Goal: Transaction & Acquisition: Purchase product/service

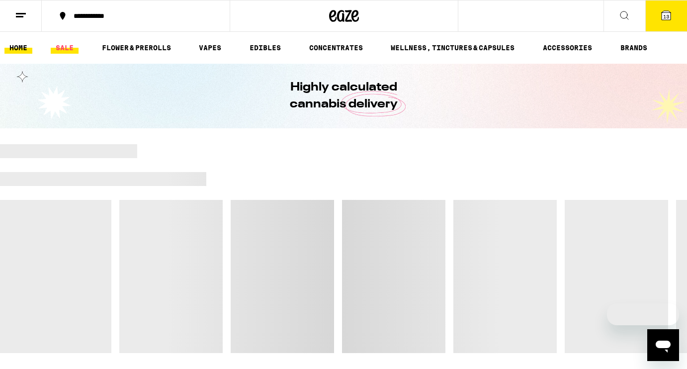
click at [62, 50] on link "SALE" at bounding box center [65, 48] width 28 height 12
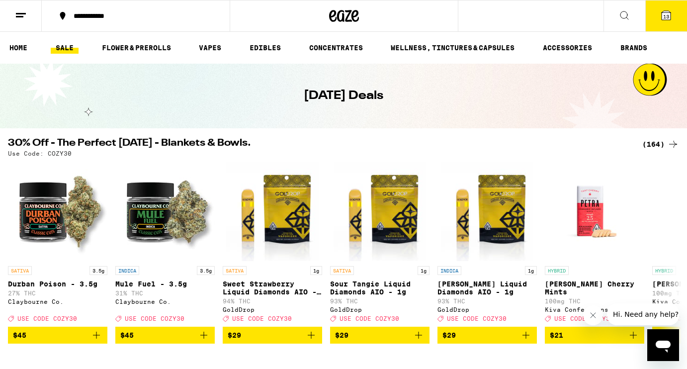
click at [623, 20] on icon at bounding box center [625, 15] width 12 height 12
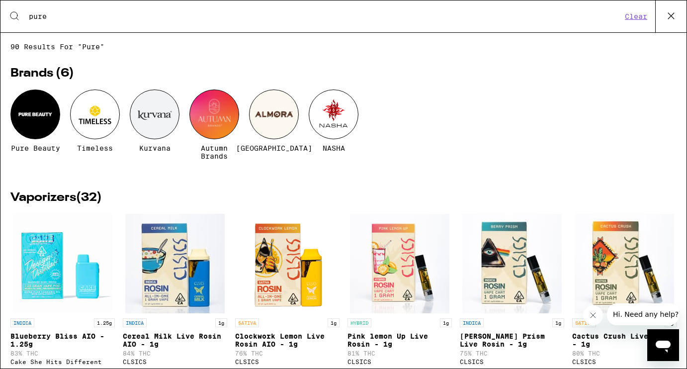
type input "pure"
click at [23, 114] on div at bounding box center [35, 115] width 50 height 50
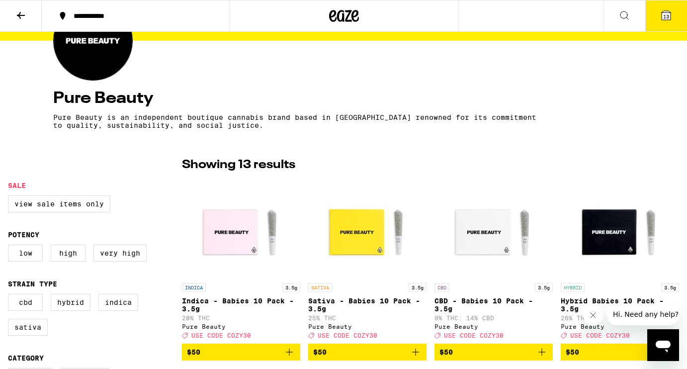
scroll to position [245, 0]
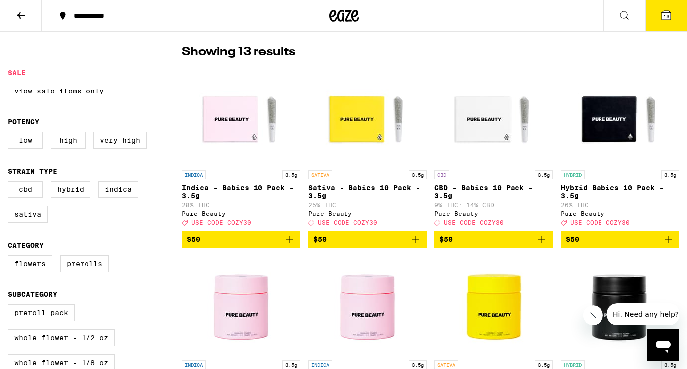
click at [369, 242] on span "$50" at bounding box center [367, 239] width 108 height 12
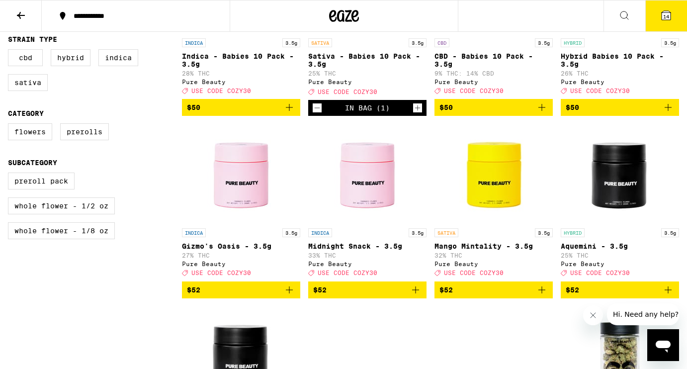
scroll to position [379, 0]
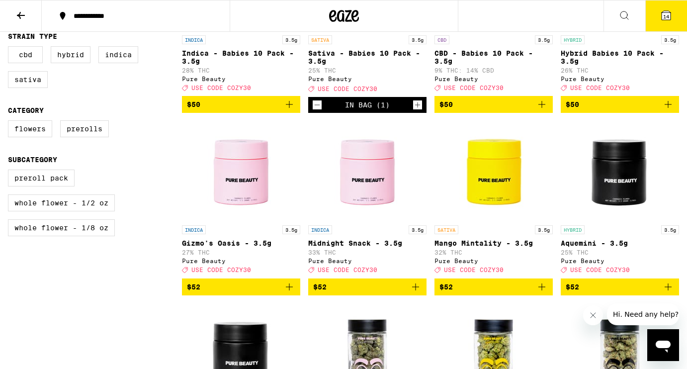
click at [592, 107] on span "$50" at bounding box center [620, 104] width 108 height 12
click at [672, 111] on icon "Increment" at bounding box center [670, 105] width 9 height 12
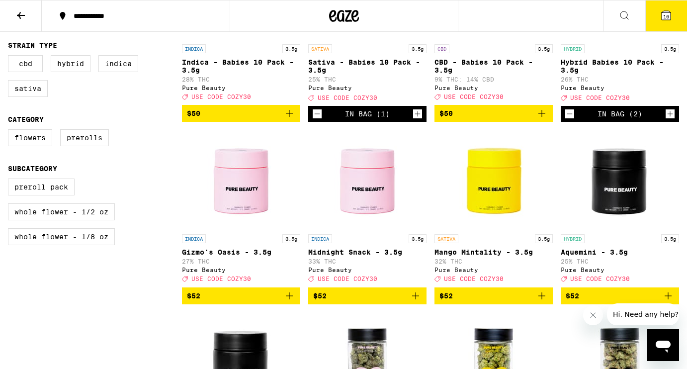
scroll to position [369, 0]
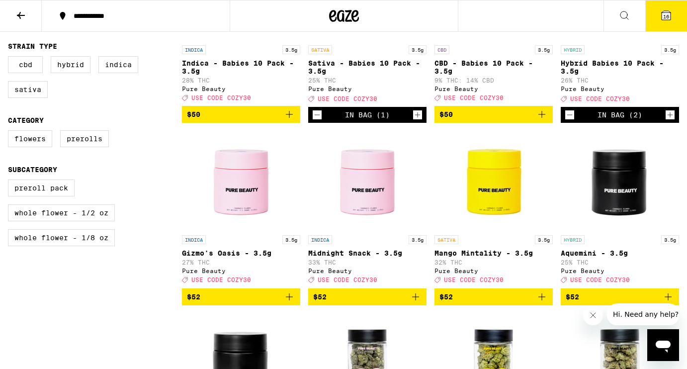
click at [421, 119] on icon "Increment" at bounding box center [417, 115] width 9 height 12
click at [669, 121] on icon "Increment" at bounding box center [670, 115] width 9 height 12
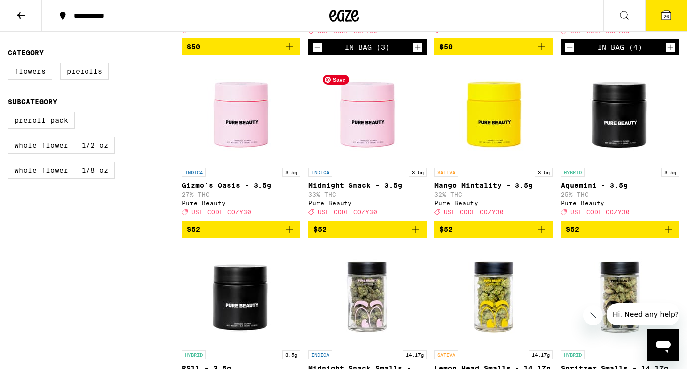
scroll to position [172, 0]
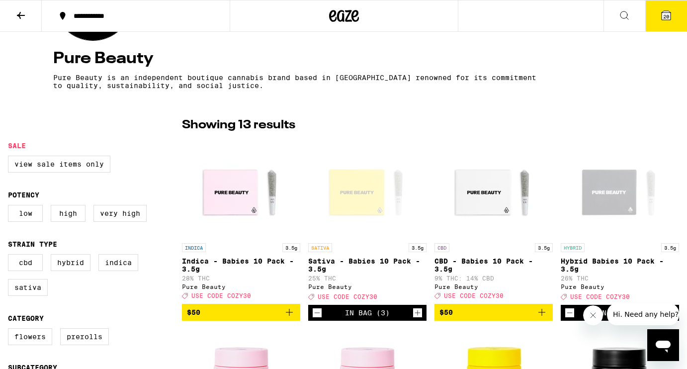
click at [622, 17] on icon at bounding box center [625, 15] width 12 height 12
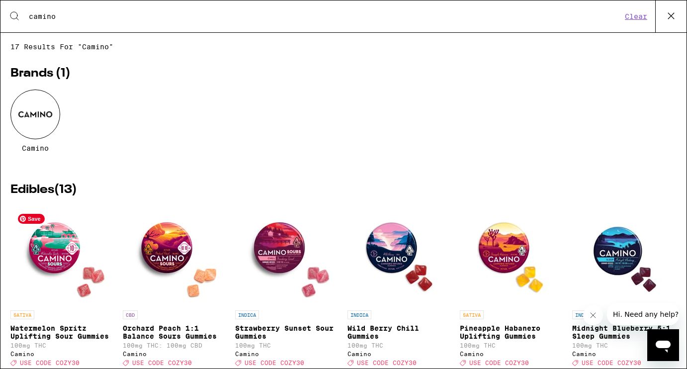
type input "camino"
click at [32, 120] on div at bounding box center [35, 115] width 50 height 50
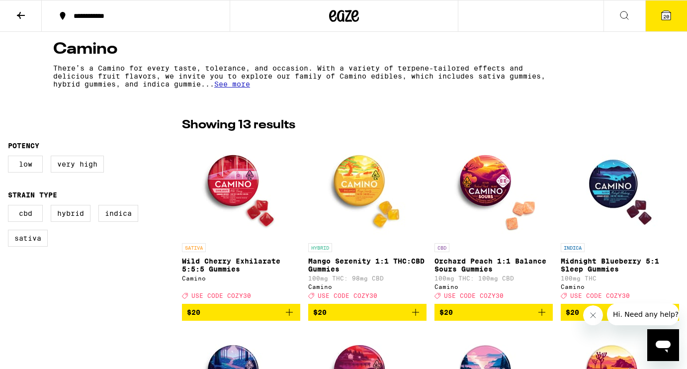
scroll to position [182, 0]
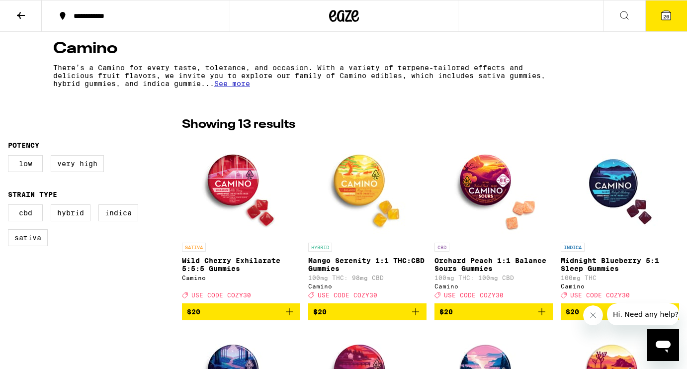
click at [292, 318] on icon "Add to bag" at bounding box center [289, 312] width 12 height 12
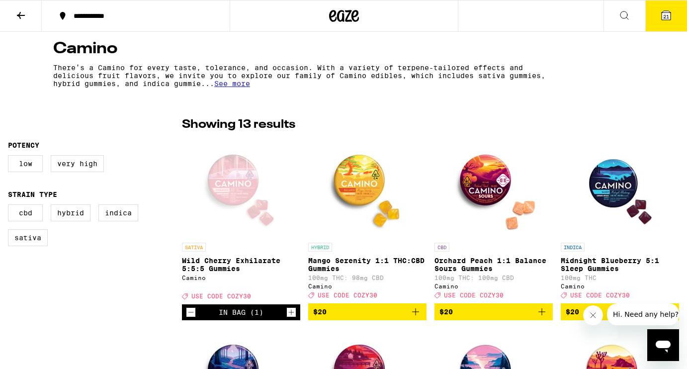
click at [292, 318] on icon "Increment" at bounding box center [291, 312] width 9 height 12
click at [119, 215] on label "Indica" at bounding box center [118, 212] width 40 height 17
click at [10, 206] on input "Indica" at bounding box center [10, 206] width 0 height 0
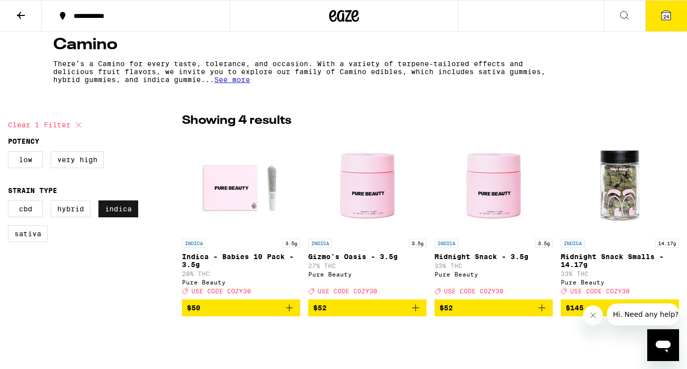
scroll to position [183, 0]
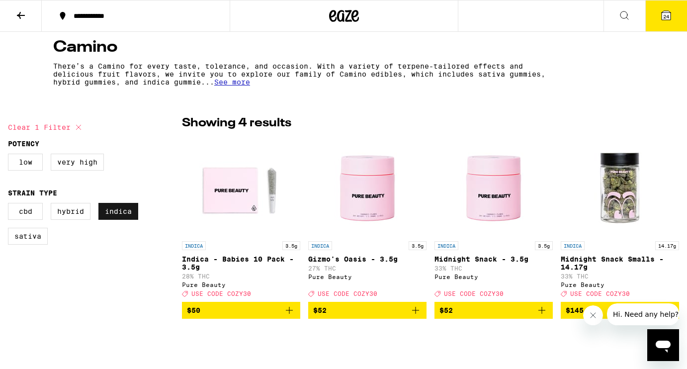
click at [119, 212] on label "Indica" at bounding box center [118, 211] width 40 height 17
click at [10, 205] on input "Indica" at bounding box center [10, 204] width 0 height 0
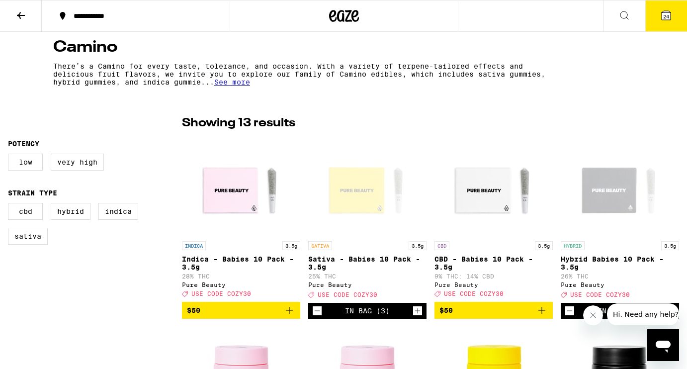
click at [620, 17] on icon at bounding box center [625, 15] width 12 height 12
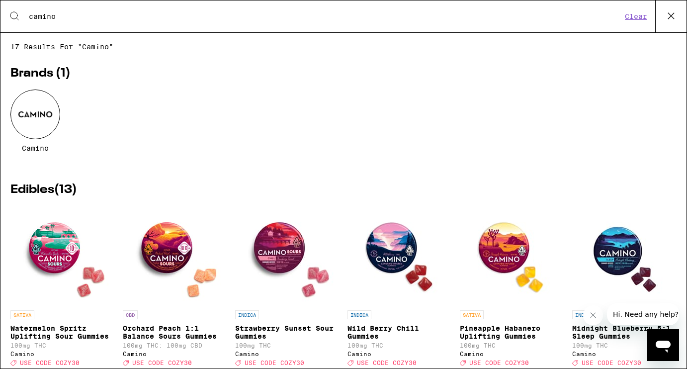
click at [61, 120] on div "Camino" at bounding box center [343, 129] width 666 height 78
click at [24, 123] on div at bounding box center [35, 115] width 50 height 50
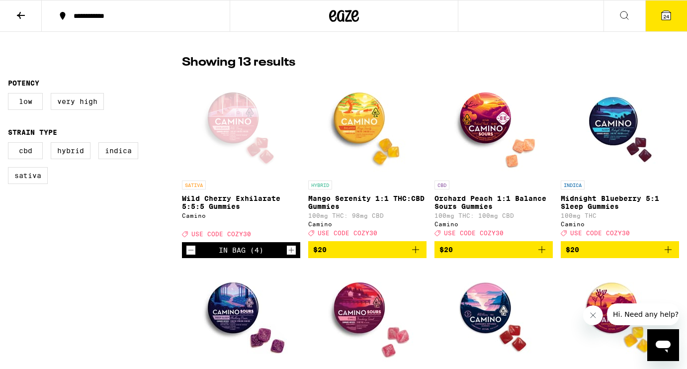
scroll to position [243, 0]
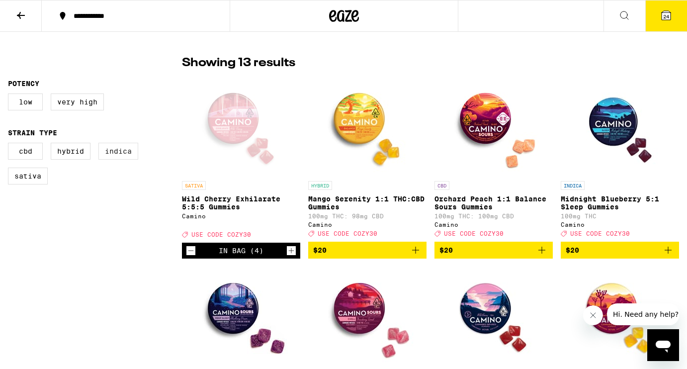
click at [124, 152] on label "Indica" at bounding box center [118, 151] width 40 height 17
click at [10, 145] on input "Indica" at bounding box center [10, 144] width 0 height 0
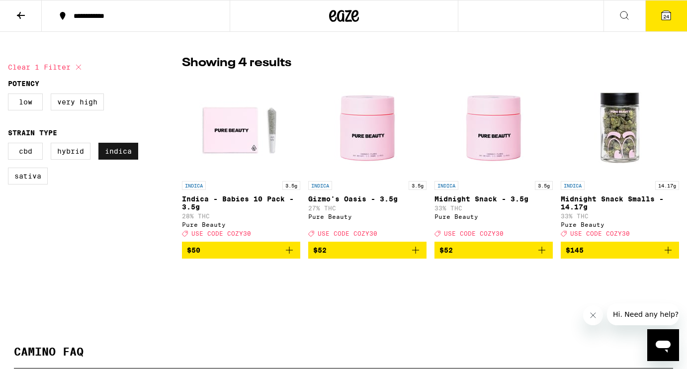
click at [124, 152] on label "Indica" at bounding box center [118, 151] width 40 height 17
click at [10, 145] on input "Indica" at bounding box center [10, 144] width 0 height 0
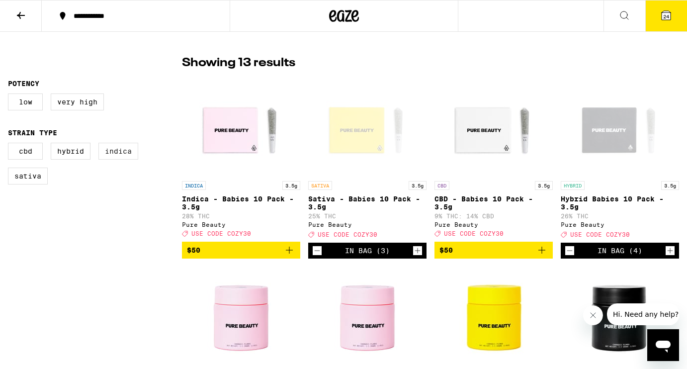
click at [124, 152] on label "Indica" at bounding box center [118, 151] width 40 height 17
click at [10, 145] on input "Indica" at bounding box center [10, 144] width 0 height 0
checkbox input "true"
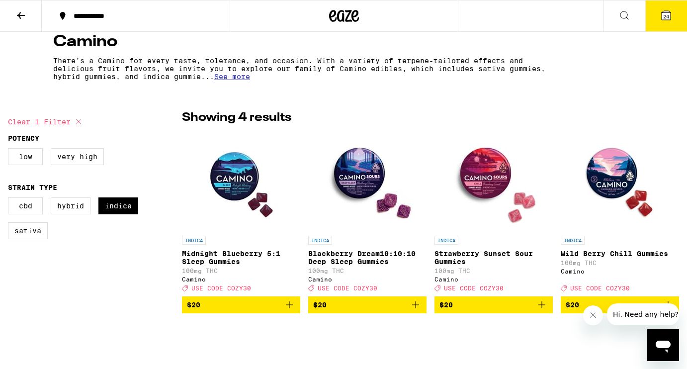
click at [673, 18] on button "24" at bounding box center [666, 15] width 42 height 31
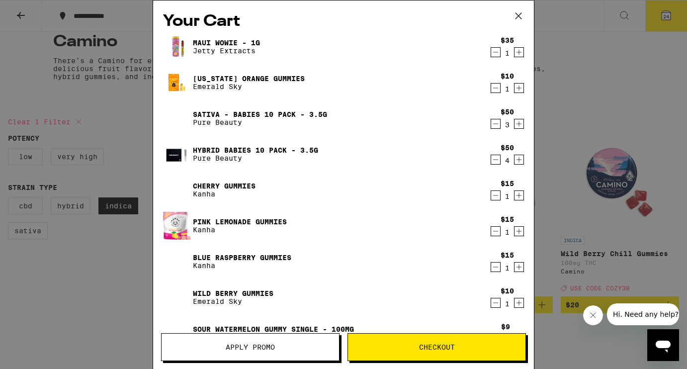
click at [498, 53] on icon "Decrement" at bounding box center [495, 52] width 9 height 12
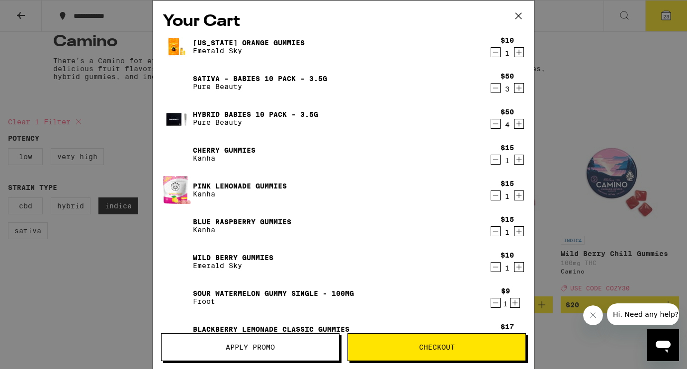
click at [498, 53] on icon "Decrement" at bounding box center [495, 52] width 9 height 12
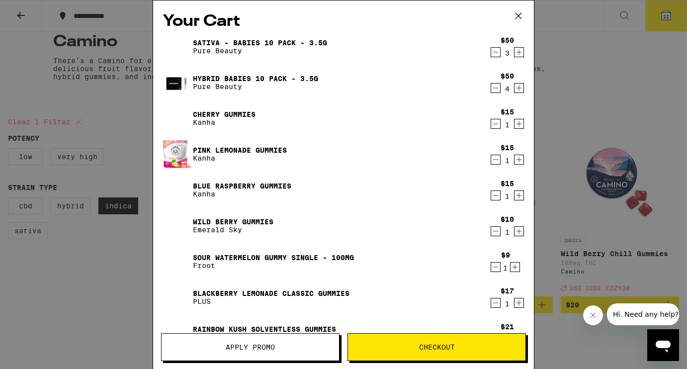
click at [498, 53] on icon "Decrement" at bounding box center [495, 52] width 9 height 12
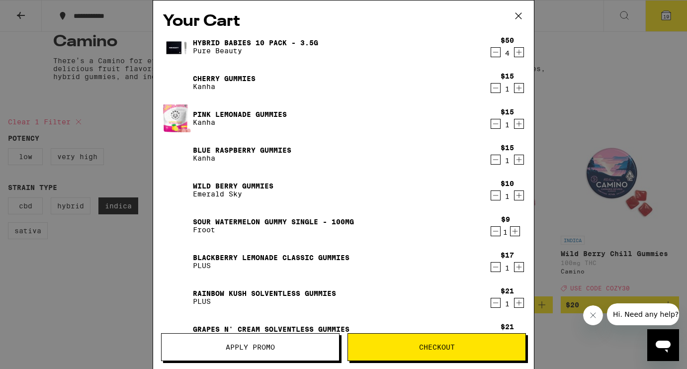
click at [493, 91] on icon "Decrement" at bounding box center [495, 88] width 9 height 12
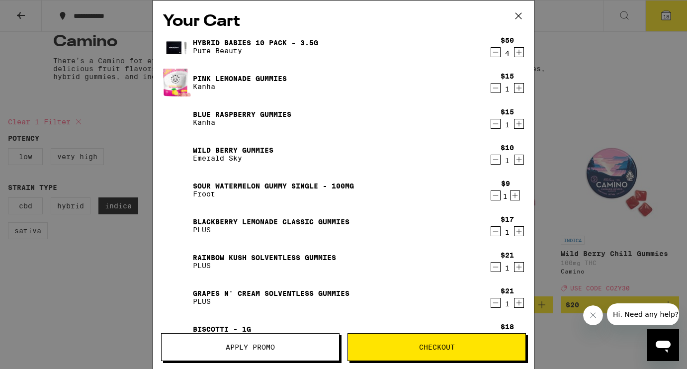
click at [493, 91] on icon "Decrement" at bounding box center [495, 88] width 9 height 12
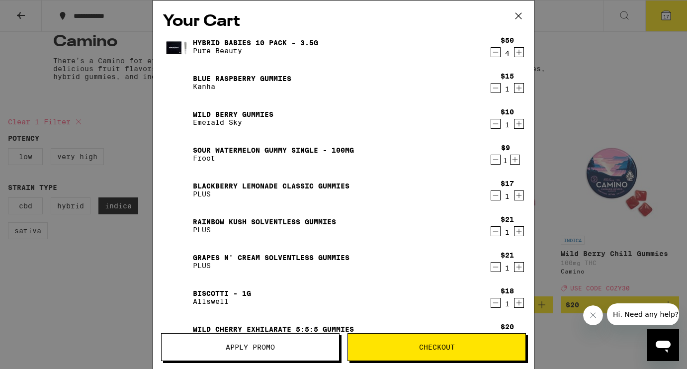
click at [493, 91] on icon "Decrement" at bounding box center [495, 88] width 9 height 12
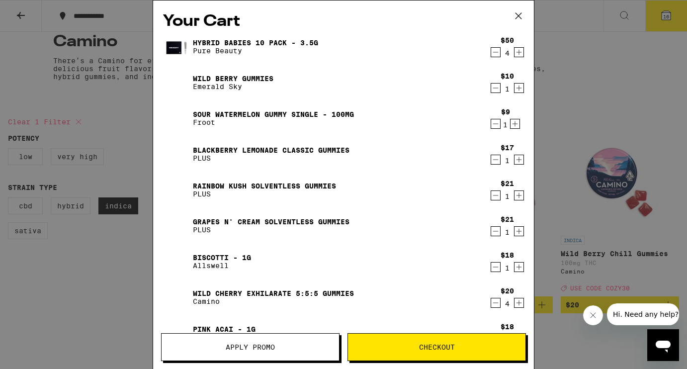
click at [493, 91] on icon "Decrement" at bounding box center [495, 88] width 9 height 12
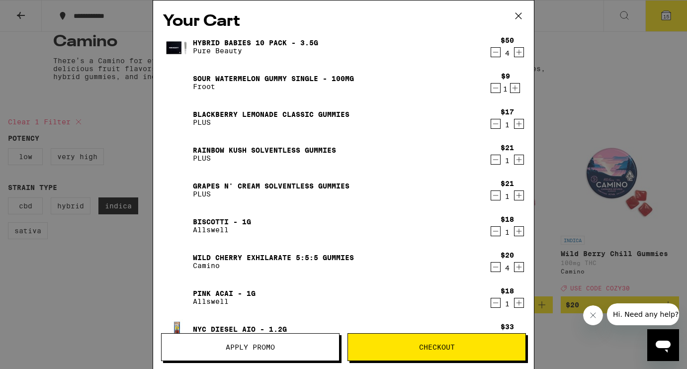
click at [493, 91] on icon "Decrement" at bounding box center [495, 88] width 9 height 12
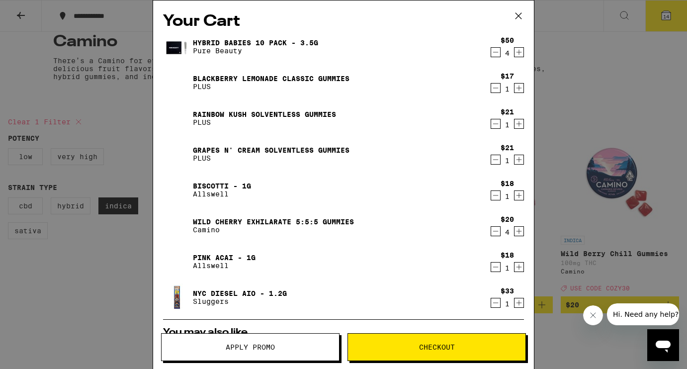
click at [493, 91] on icon "Decrement" at bounding box center [495, 88] width 9 height 12
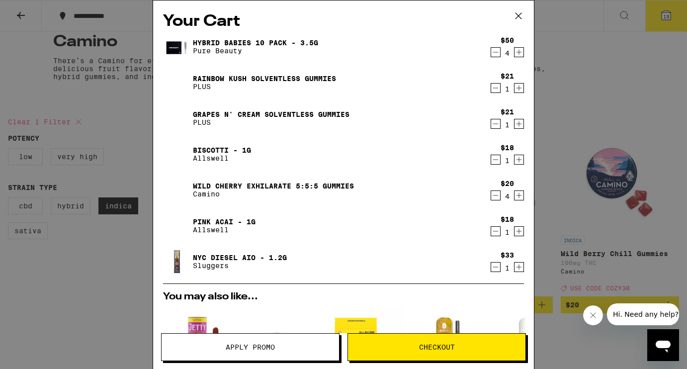
click at [493, 91] on icon "Decrement" at bounding box center [495, 88] width 9 height 12
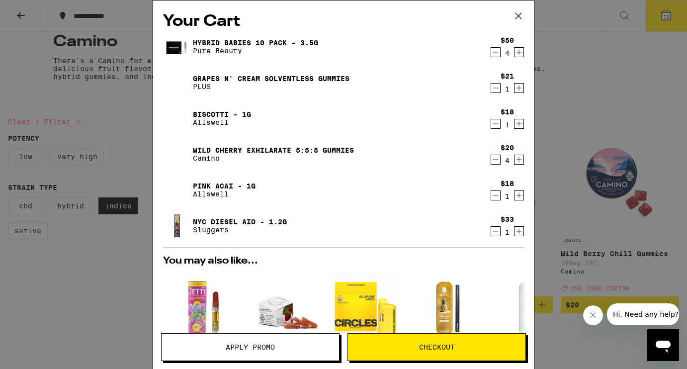
click at [493, 91] on icon "Decrement" at bounding box center [495, 88] width 9 height 12
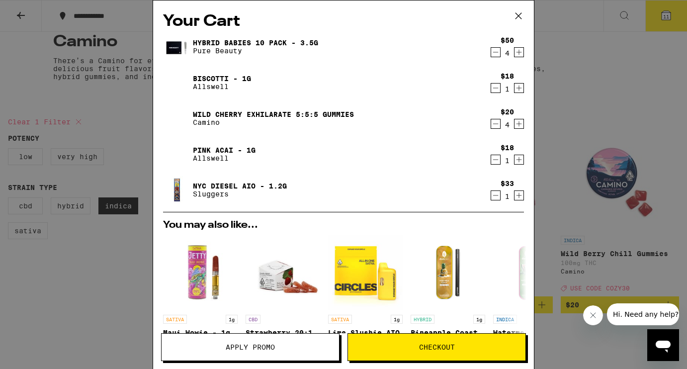
click at [493, 91] on icon "Decrement" at bounding box center [495, 88] width 9 height 12
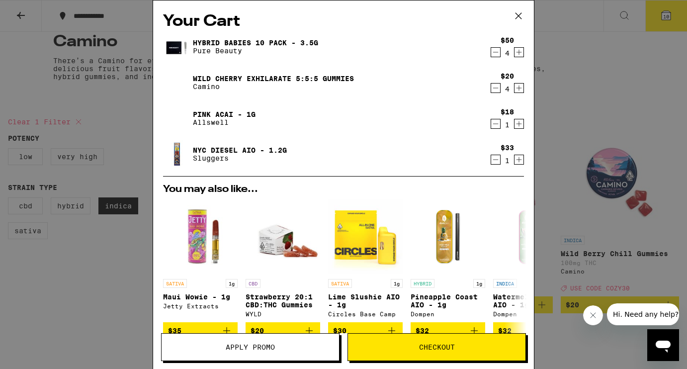
click at [495, 125] on icon "Decrement" at bounding box center [495, 124] width 9 height 12
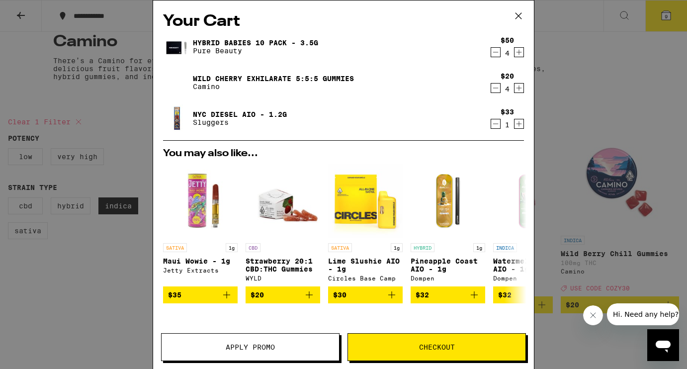
click at [493, 127] on icon "Decrement" at bounding box center [495, 124] width 9 height 12
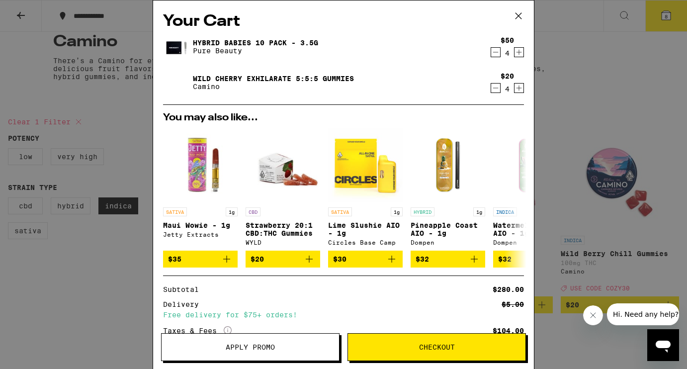
click at [521, 14] on icon at bounding box center [519, 16] width 6 height 6
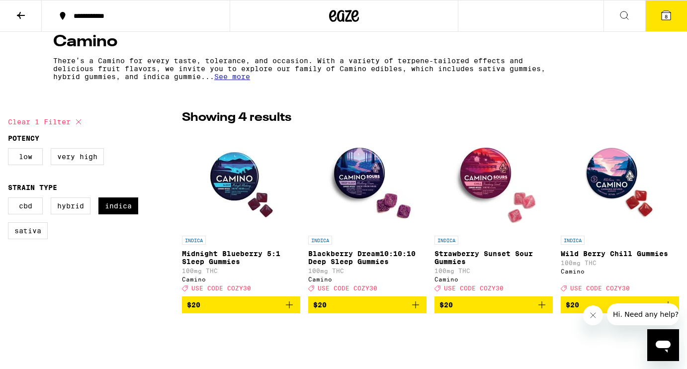
scroll to position [46, 0]
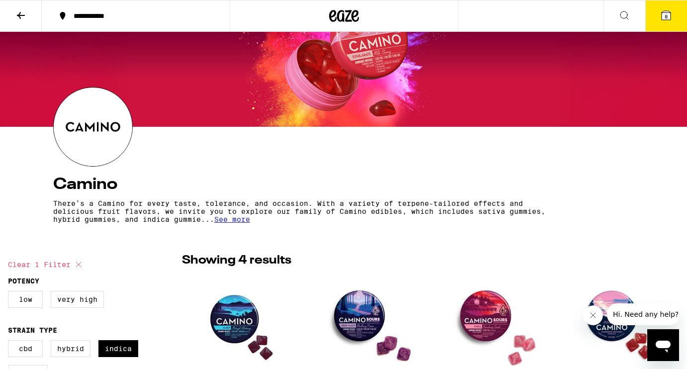
click at [612, 10] on button at bounding box center [625, 15] width 42 height 31
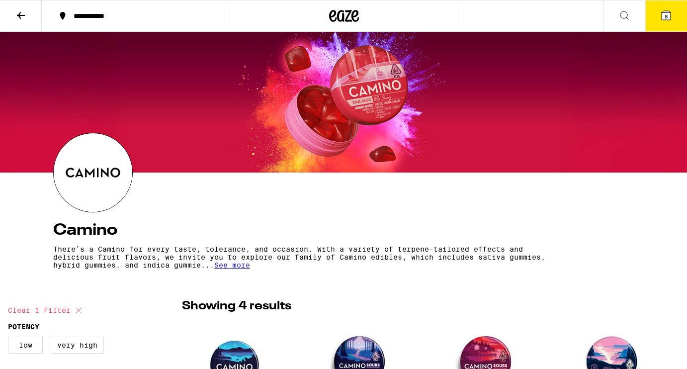
click at [625, 12] on icon at bounding box center [625, 15] width 12 height 12
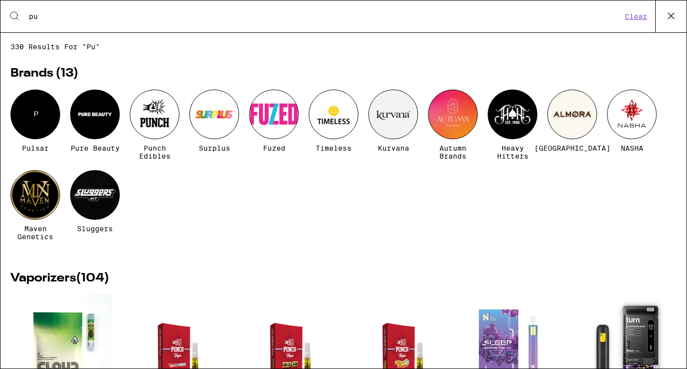
type input "pu"
click at [92, 118] on div at bounding box center [95, 115] width 50 height 50
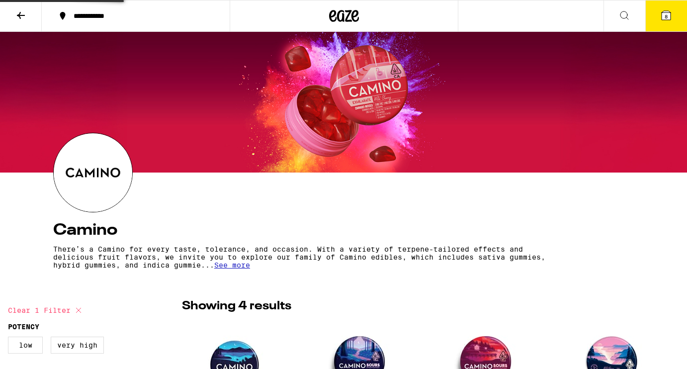
checkbox input "false"
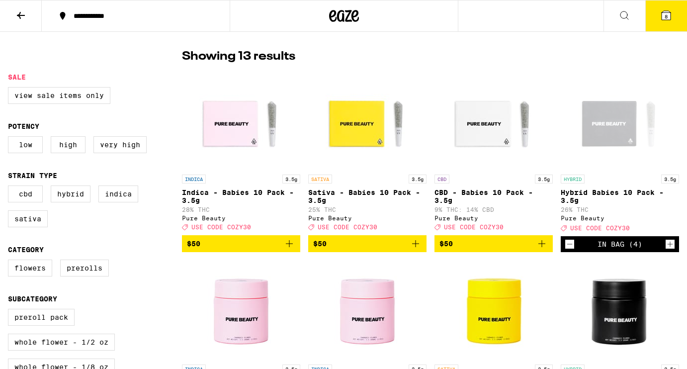
scroll to position [253, 0]
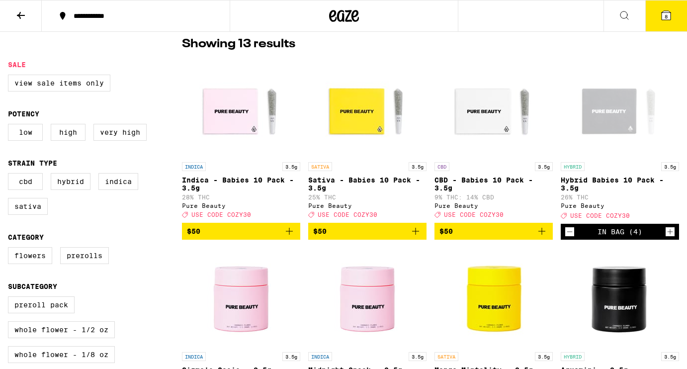
click at [417, 237] on icon "Add to bag" at bounding box center [416, 231] width 12 height 12
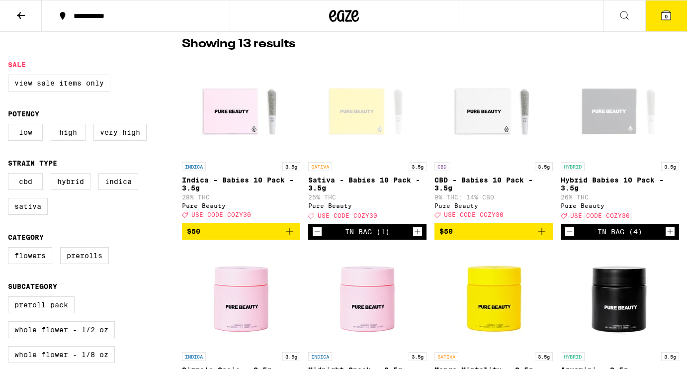
click at [417, 238] on icon "Increment" at bounding box center [417, 232] width 9 height 12
click at [664, 11] on icon at bounding box center [666, 15] width 9 height 9
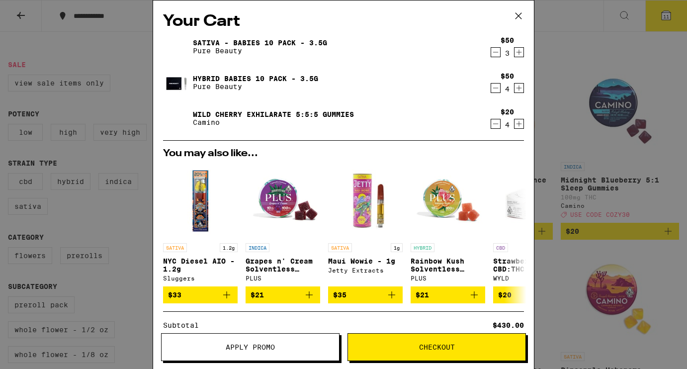
click at [255, 339] on button "Apply Promo" at bounding box center [250, 347] width 179 height 28
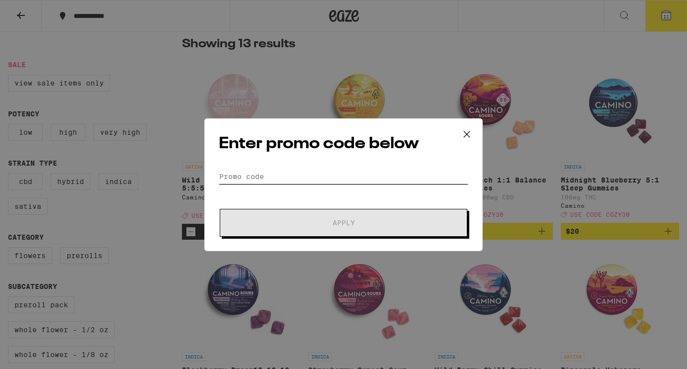
click at [305, 176] on input "Promo Code" at bounding box center [344, 176] width 250 height 15
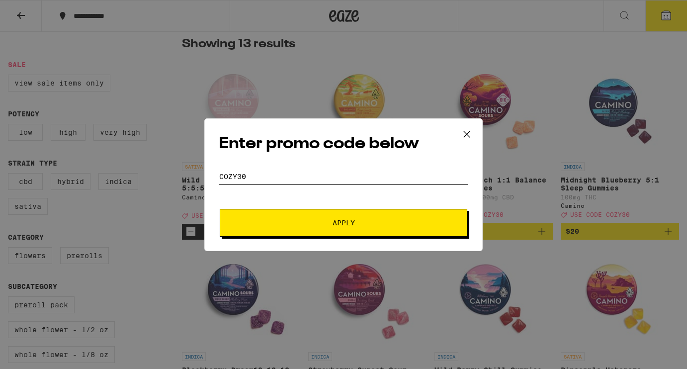
type input "cozy30"
click at [390, 225] on span "Apply" at bounding box center [343, 222] width 179 height 7
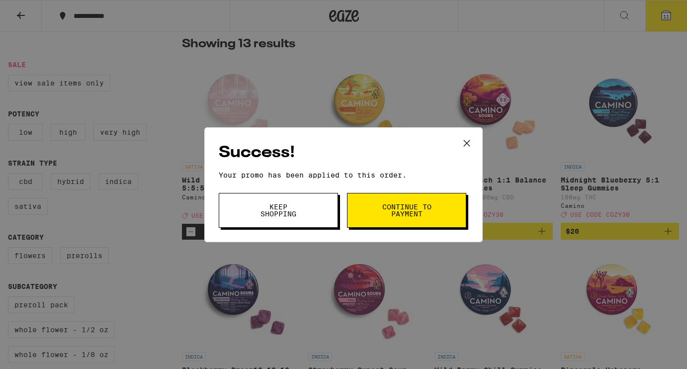
click at [280, 210] on span "Keep Shopping" at bounding box center [278, 210] width 51 height 14
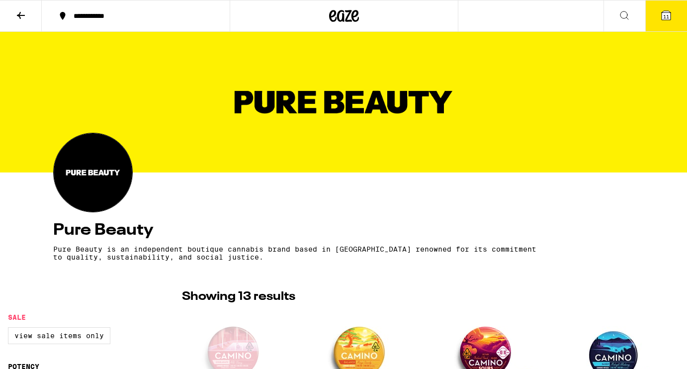
click at [669, 20] on icon at bounding box center [666, 15] width 12 height 12
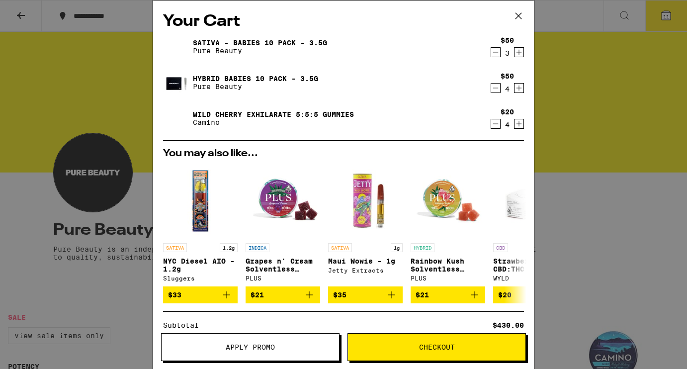
click at [602, 107] on div "Your Cart Sativa - Babies 10 Pack - 3.5g Pure Beauty $50 3 Hybrid Babies 10 Pac…" at bounding box center [343, 184] width 687 height 369
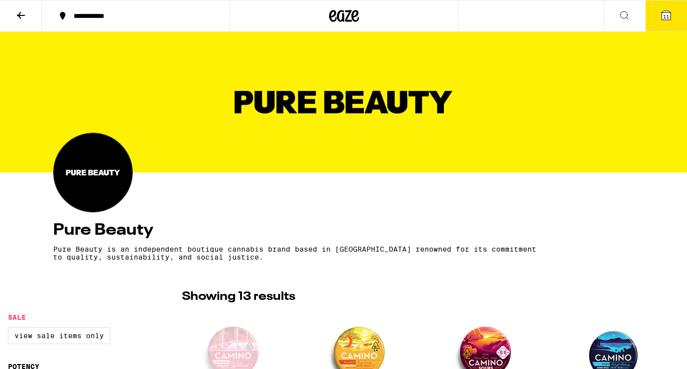
click at [622, 14] on icon at bounding box center [625, 15] width 12 height 12
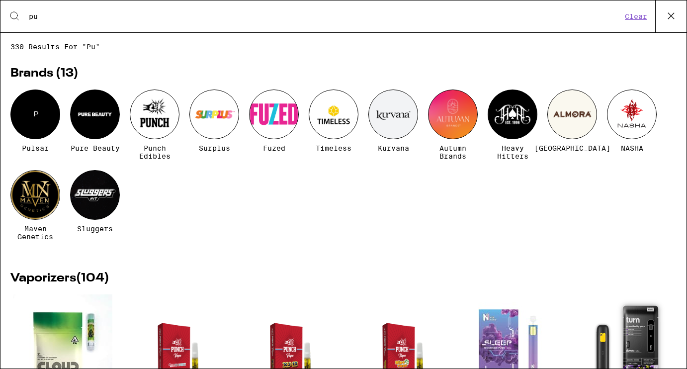
click at [152, 14] on input "pu" at bounding box center [325, 16] width 594 height 9
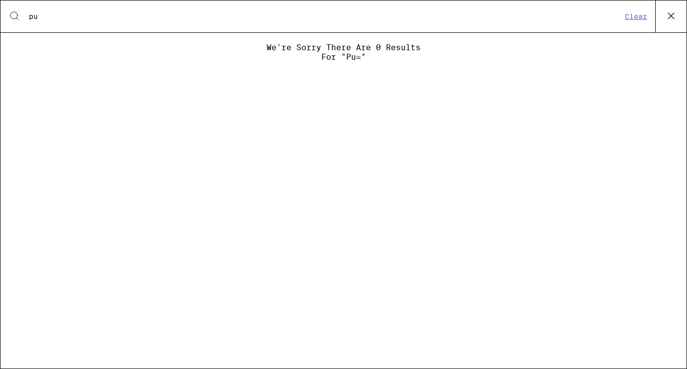
type input "p"
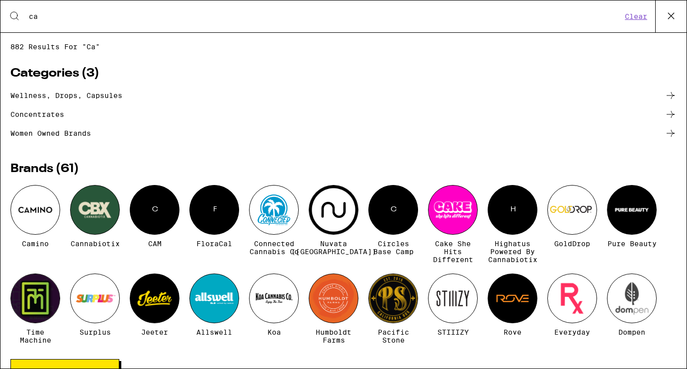
type input "ca"
click at [35, 198] on div at bounding box center [35, 210] width 50 height 50
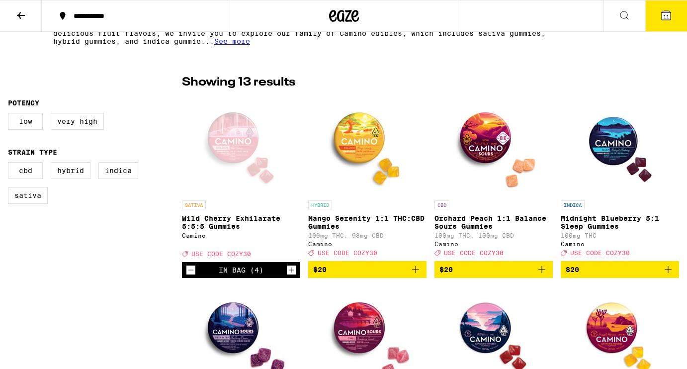
scroll to position [228, 0]
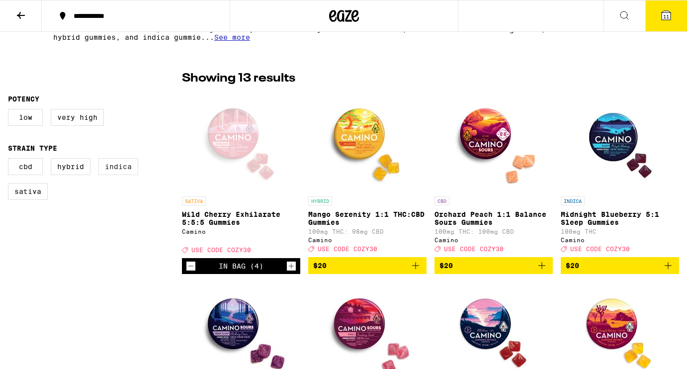
click at [128, 164] on label "Indica" at bounding box center [118, 166] width 40 height 17
click at [10, 160] on input "Indica" at bounding box center [10, 160] width 0 height 0
checkbox input "true"
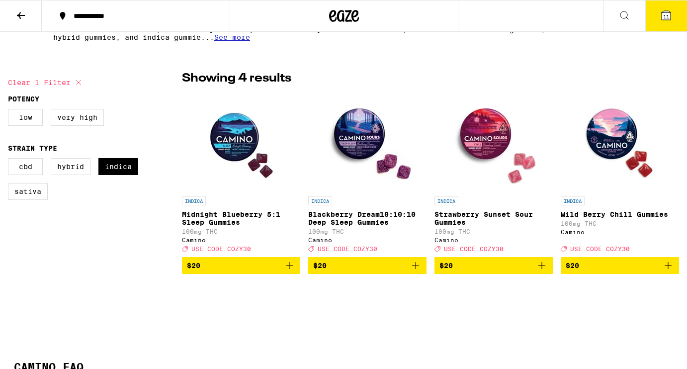
click at [288, 272] on icon "Add to bag" at bounding box center [289, 266] width 12 height 12
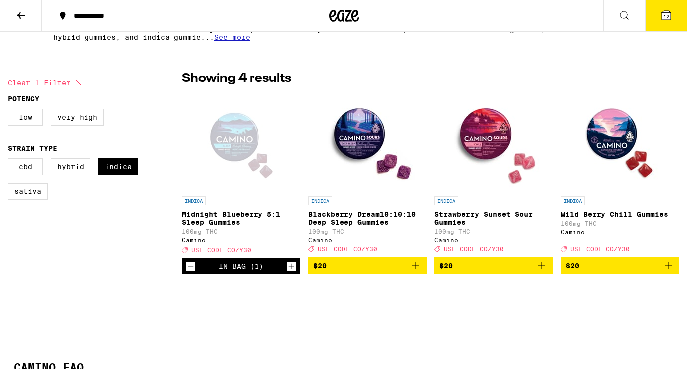
click at [418, 272] on icon "Add to bag" at bounding box center [416, 266] width 12 height 12
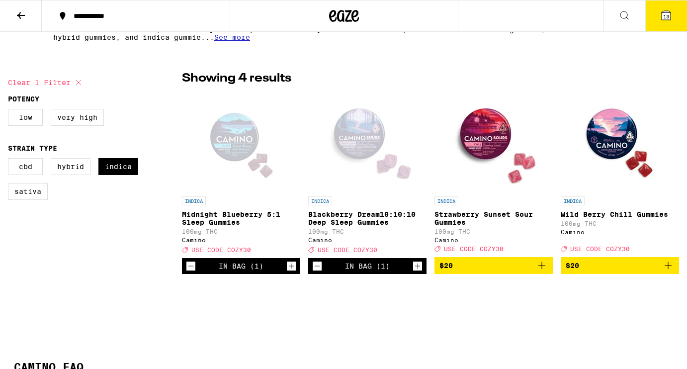
click at [544, 272] on icon "Add to bag" at bounding box center [542, 266] width 12 height 12
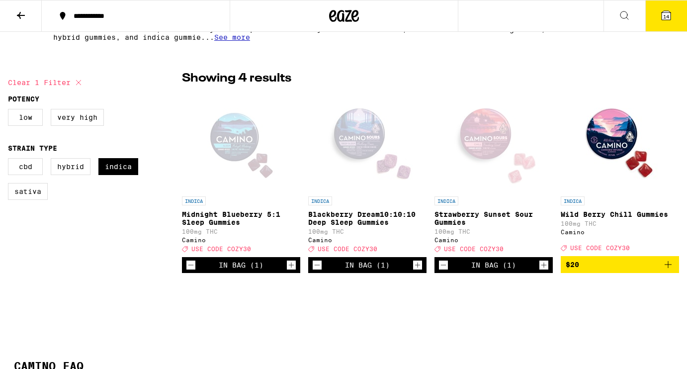
click at [662, 271] on icon "Add to bag" at bounding box center [668, 265] width 12 height 12
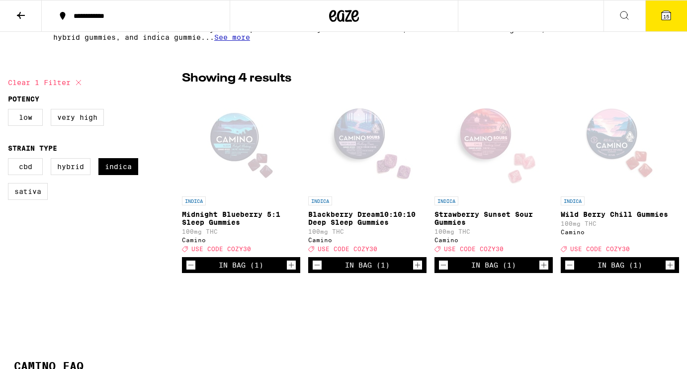
click at [672, 17] on icon at bounding box center [666, 15] width 12 height 12
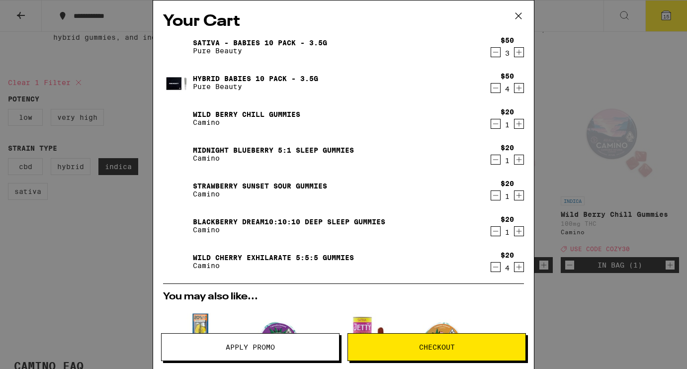
click at [672, 17] on div "Your Cart Sativa - Babies 10 Pack - 3.5g Pure Beauty $50 3 Hybrid Babies 10 Pac…" at bounding box center [343, 184] width 687 height 369
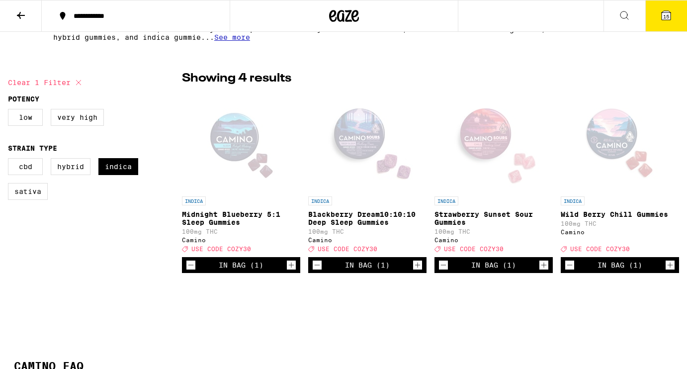
click at [661, 13] on icon at bounding box center [666, 15] width 12 height 12
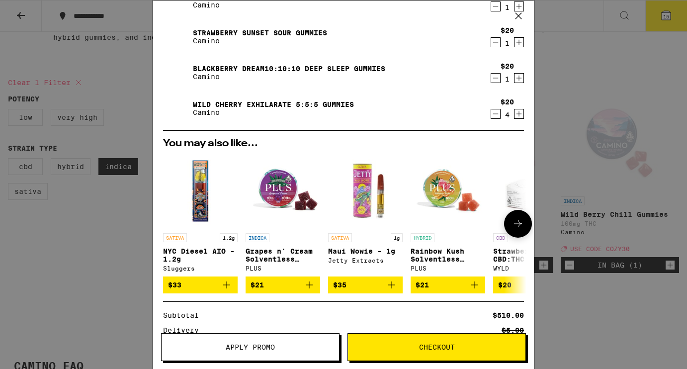
scroll to position [274, 0]
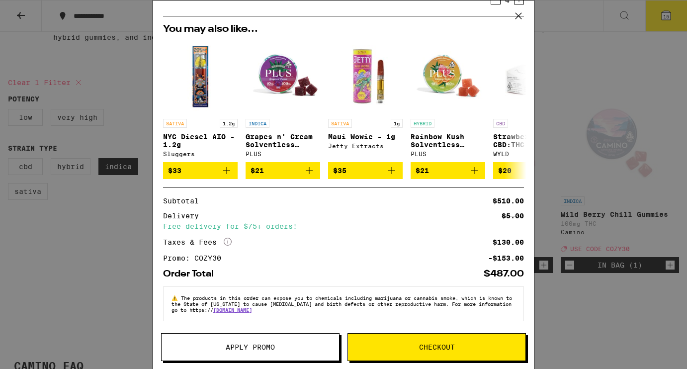
click at [405, 345] on span "Checkout" at bounding box center [437, 347] width 178 height 7
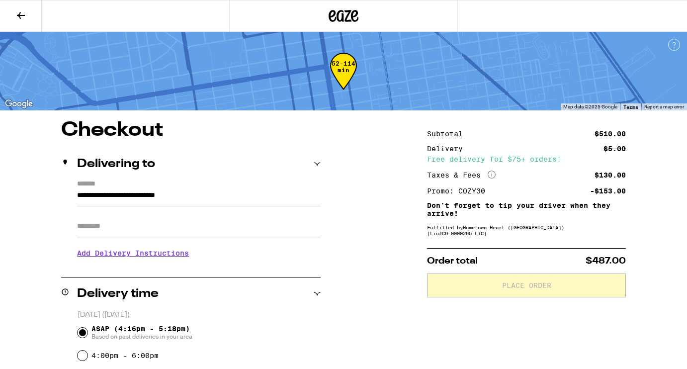
click at [172, 224] on input "Apt/Suite" at bounding box center [199, 226] width 244 height 24
type input "*"
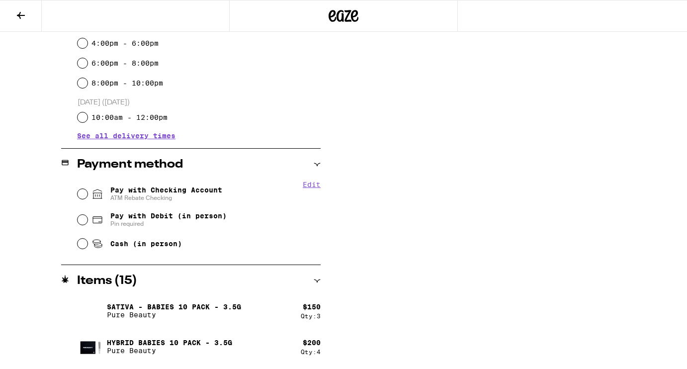
scroll to position [322, 0]
click at [86, 196] on input "Pay with Checking Account ATM Rebate Checking" at bounding box center [83, 193] width 10 height 10
radio input "true"
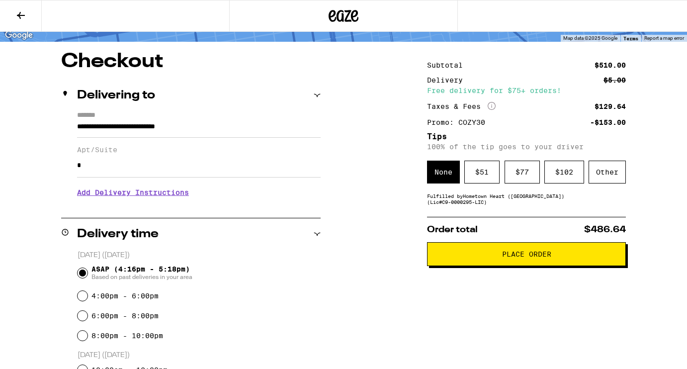
scroll to position [71, 0]
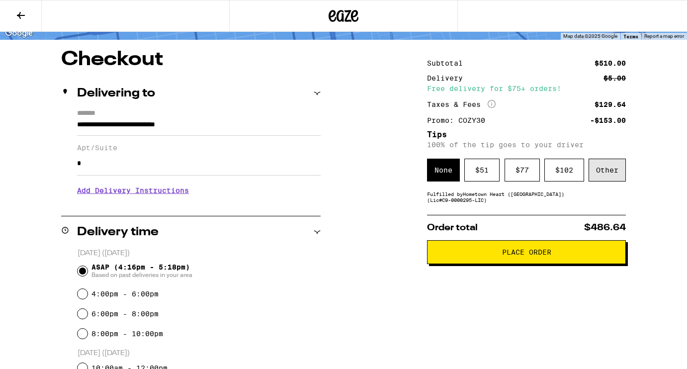
click at [615, 169] on div "Other" at bounding box center [607, 170] width 37 height 23
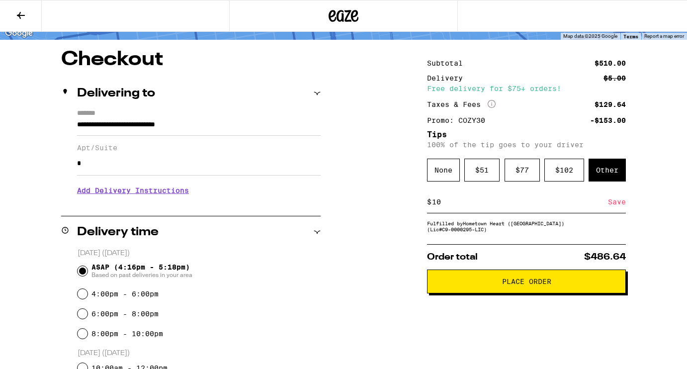
type input "10"
click at [612, 197] on div "Save" at bounding box center [617, 202] width 18 height 22
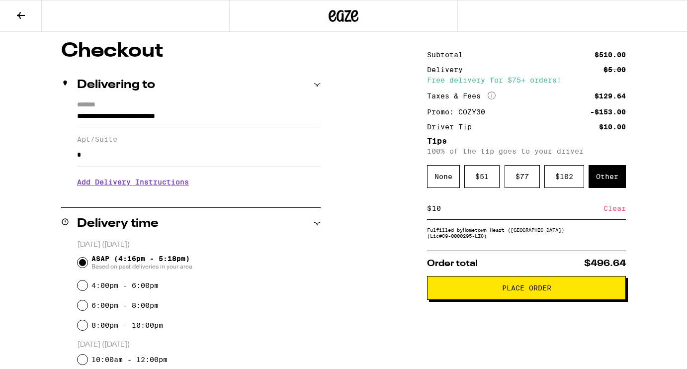
scroll to position [84, 0]
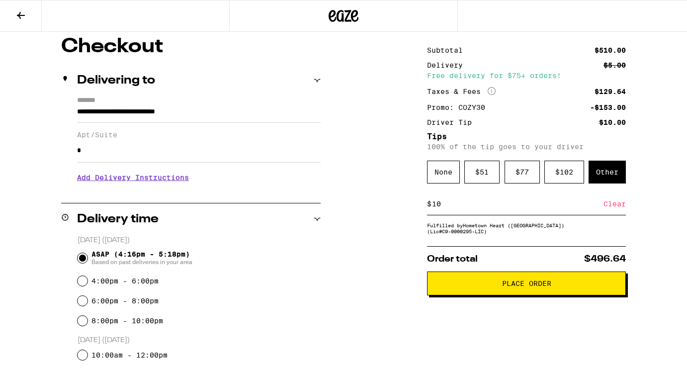
click at [487, 295] on button "Place Order" at bounding box center [526, 284] width 199 height 24
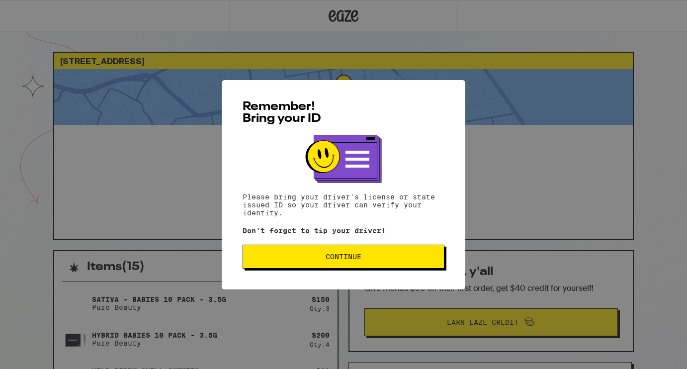
click at [348, 259] on span "Continue" at bounding box center [344, 256] width 36 height 7
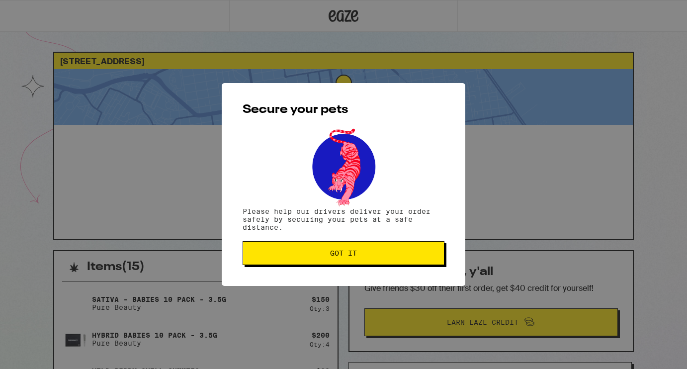
click at [348, 257] on span "Got it" at bounding box center [343, 253] width 27 height 7
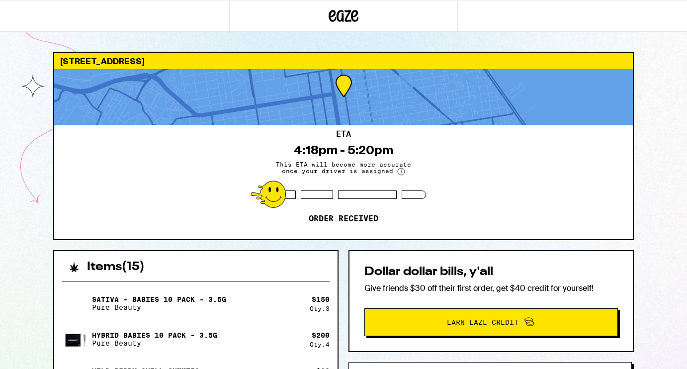
click at [349, 12] on icon at bounding box center [344, 16] width 15 height 12
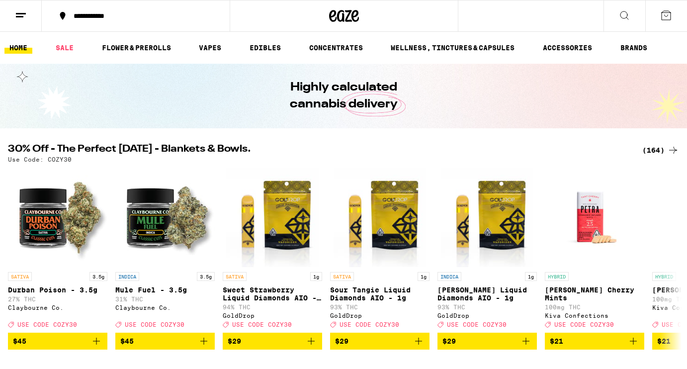
click at [642, 152] on div "(164)" at bounding box center [660, 150] width 37 height 12
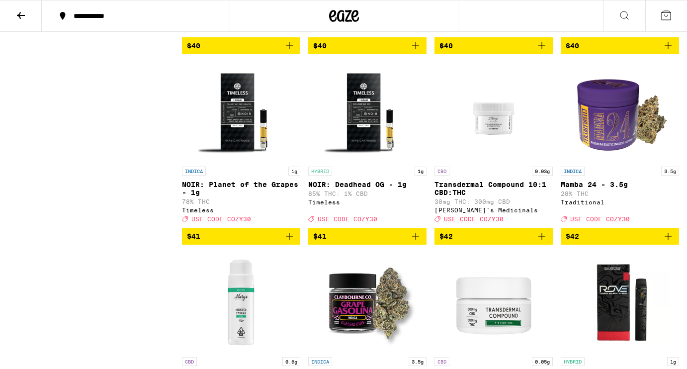
scroll to position [5845, 0]
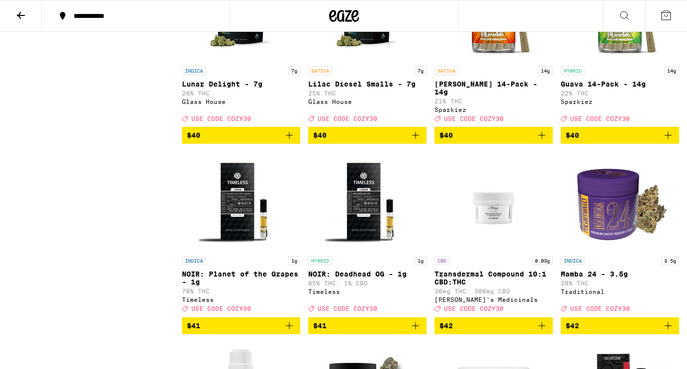
click at [29, 23] on button at bounding box center [21, 15] width 42 height 31
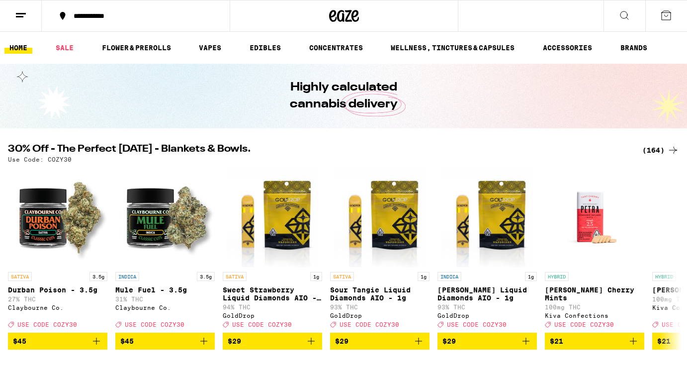
click at [670, 15] on icon at bounding box center [666, 15] width 12 height 12
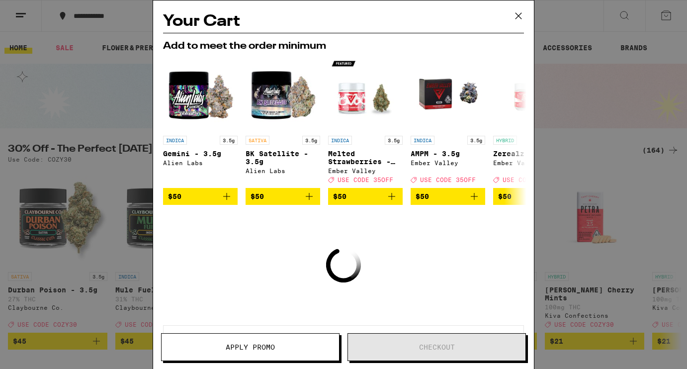
click at [513, 18] on icon at bounding box center [518, 15] width 15 height 15
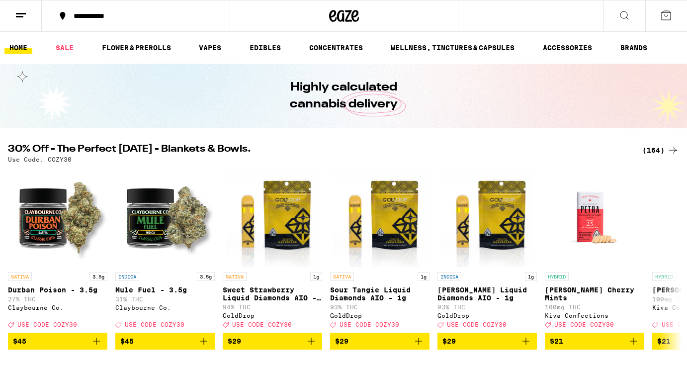
click at [25, 19] on icon at bounding box center [21, 15] width 12 height 12
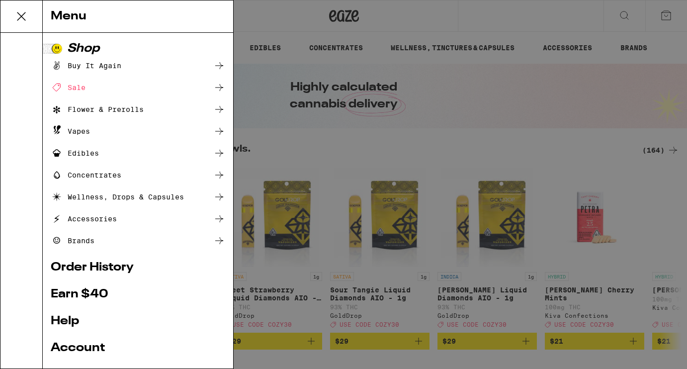
click at [79, 64] on div "Buy It Again" at bounding box center [86, 66] width 71 height 12
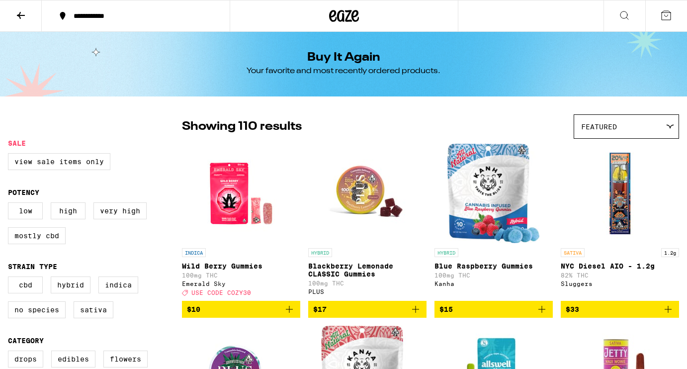
click at [31, 24] on button at bounding box center [21, 15] width 42 height 31
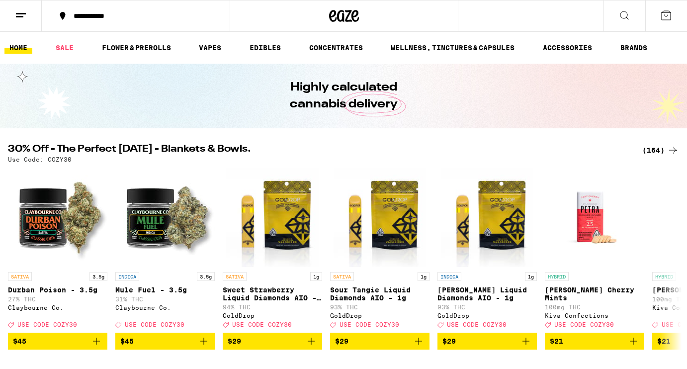
click at [32, 22] on button at bounding box center [21, 15] width 42 height 31
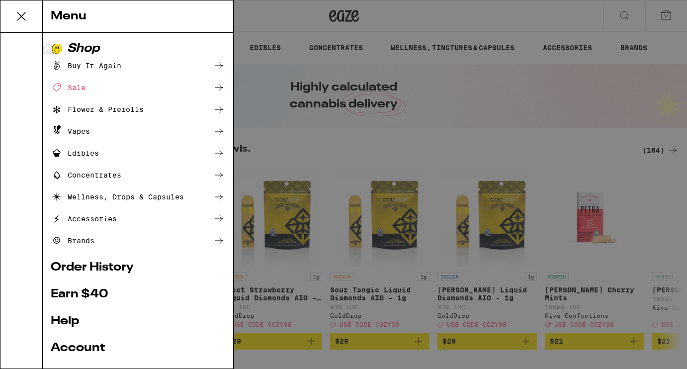
click at [87, 65] on div "Buy It Again" at bounding box center [86, 66] width 71 height 12
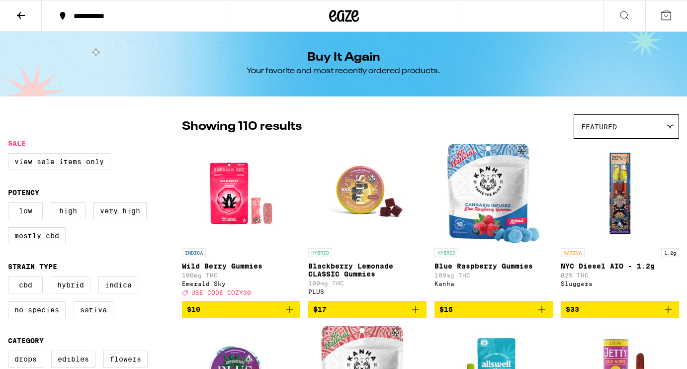
click at [667, 21] on button at bounding box center [666, 15] width 42 height 31
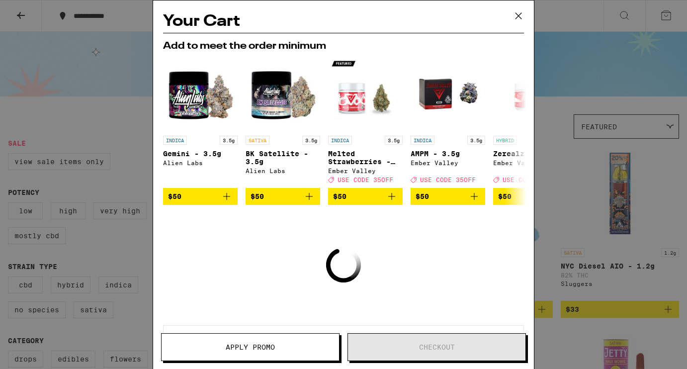
click at [520, 20] on icon at bounding box center [518, 15] width 15 height 15
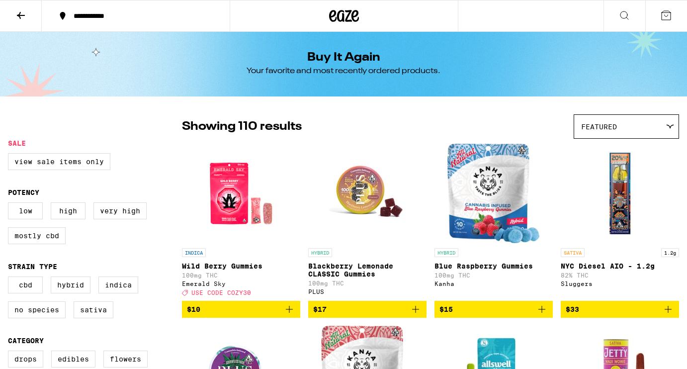
click at [15, 13] on icon at bounding box center [21, 15] width 12 height 12
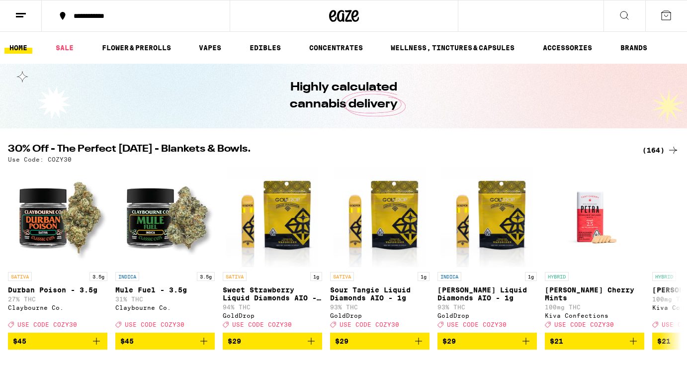
click at [21, 18] on icon at bounding box center [21, 15] width 12 height 12
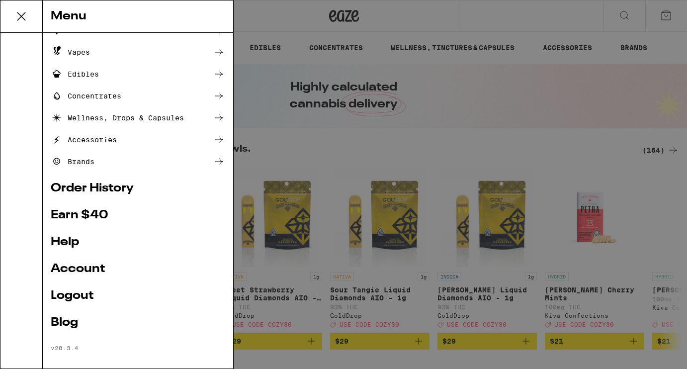
scroll to position [80, 0]
click at [68, 244] on link "Help" at bounding box center [138, 241] width 175 height 12
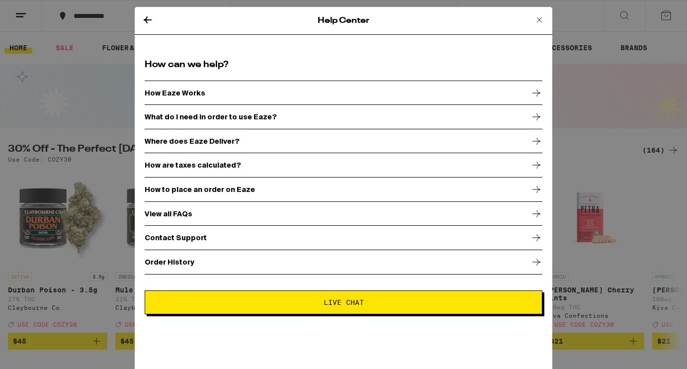
click at [194, 68] on h2 "How can we help?" at bounding box center [344, 65] width 398 height 12
click at [149, 20] on icon at bounding box center [148, 20] width 12 height 12
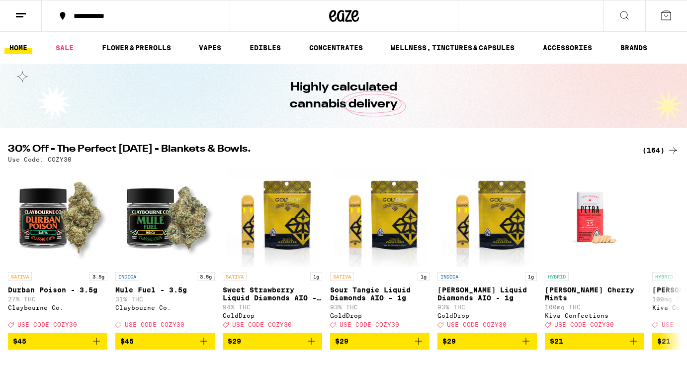
click at [18, 15] on icon at bounding box center [21, 15] width 12 height 12
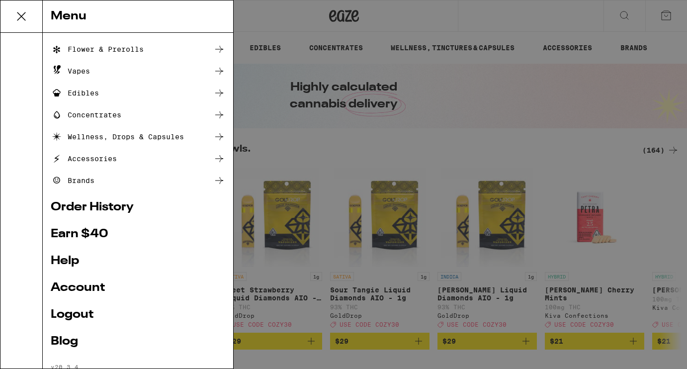
scroll to position [62, 0]
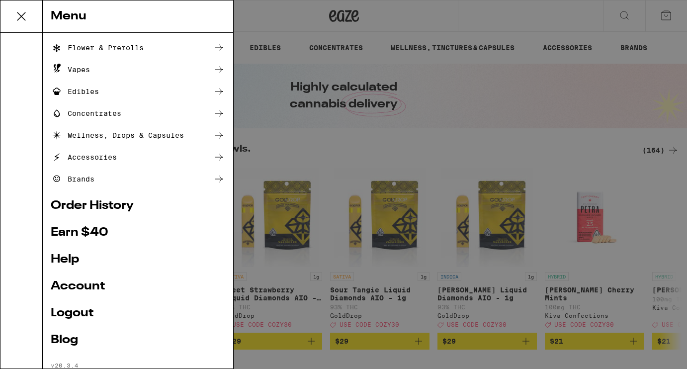
click at [98, 194] on ul "Shop Buy It Again Sale Flower & Prerolls Vapes Edibles Concentrates Wellness, D…" at bounding box center [138, 175] width 175 height 388
click at [98, 204] on link "Order History" at bounding box center [138, 206] width 175 height 12
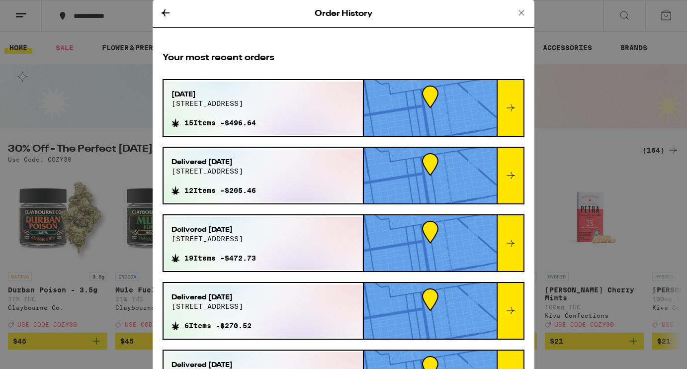
click at [395, 114] on div at bounding box center [430, 108] width 133 height 56
click at [513, 106] on icon at bounding box center [511, 108] width 12 height 12
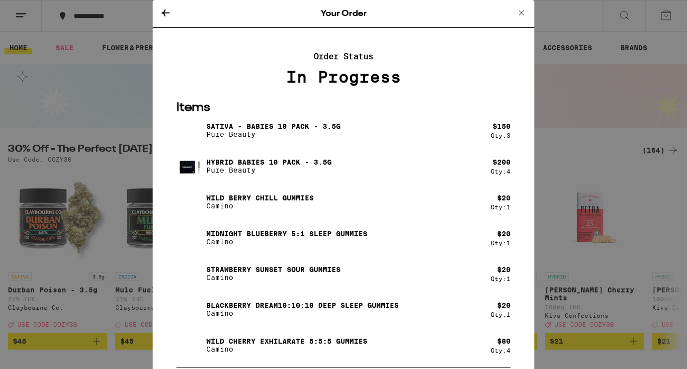
click at [164, 12] on icon at bounding box center [166, 12] width 8 height 7
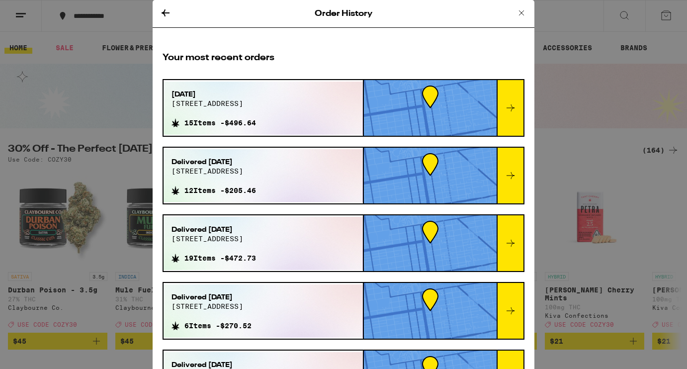
click at [264, 121] on div "[DATE] [STREET_ADDRESS] 15 Items - $496.64" at bounding box center [214, 108] width 100 height 53
click at [503, 116] on div at bounding box center [510, 108] width 27 height 56
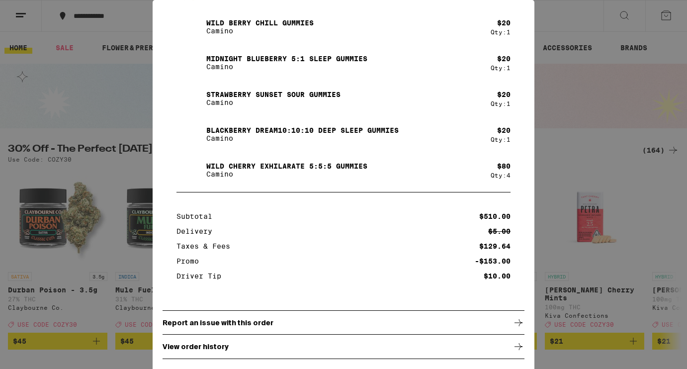
scroll to position [177, 0]
